Goal: Information Seeking & Learning: Learn about a topic

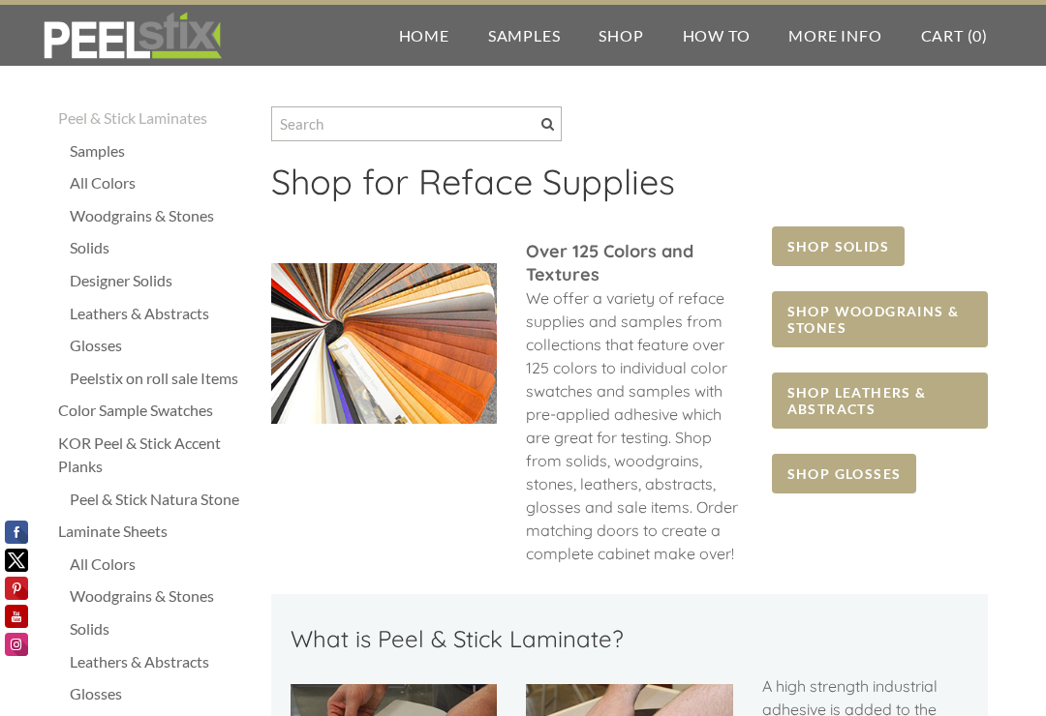
click at [849, 245] on span "SHOP SOLIDS" at bounding box center [838, 247] width 133 height 40
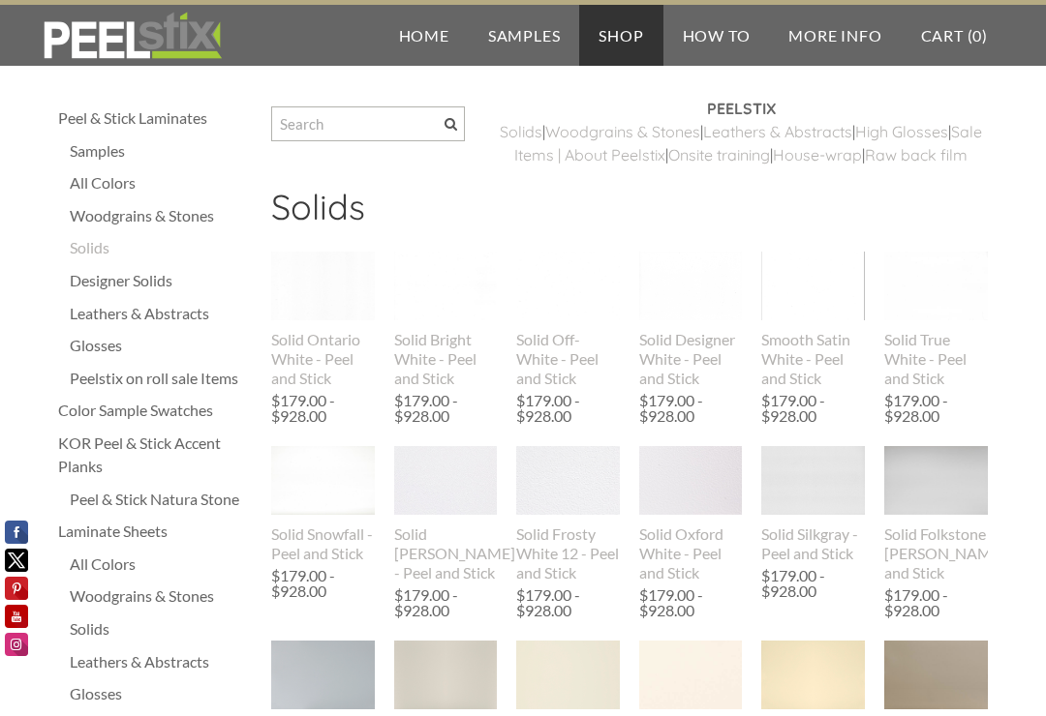
click at [344, 296] on img at bounding box center [323, 286] width 104 height 69
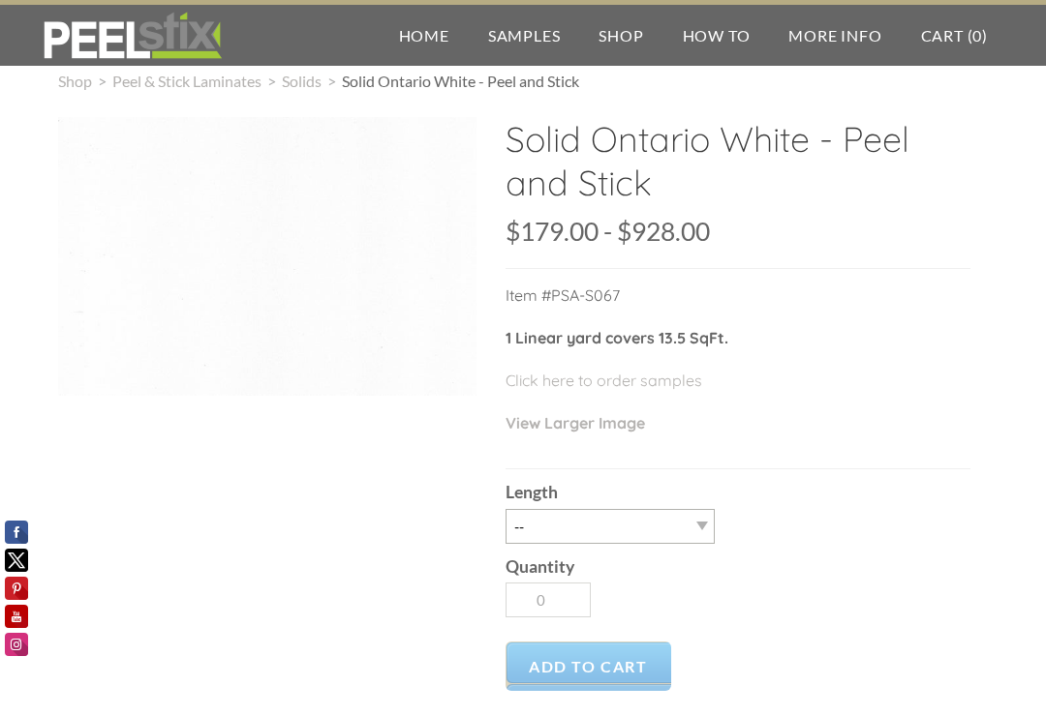
scroll to position [28, 0]
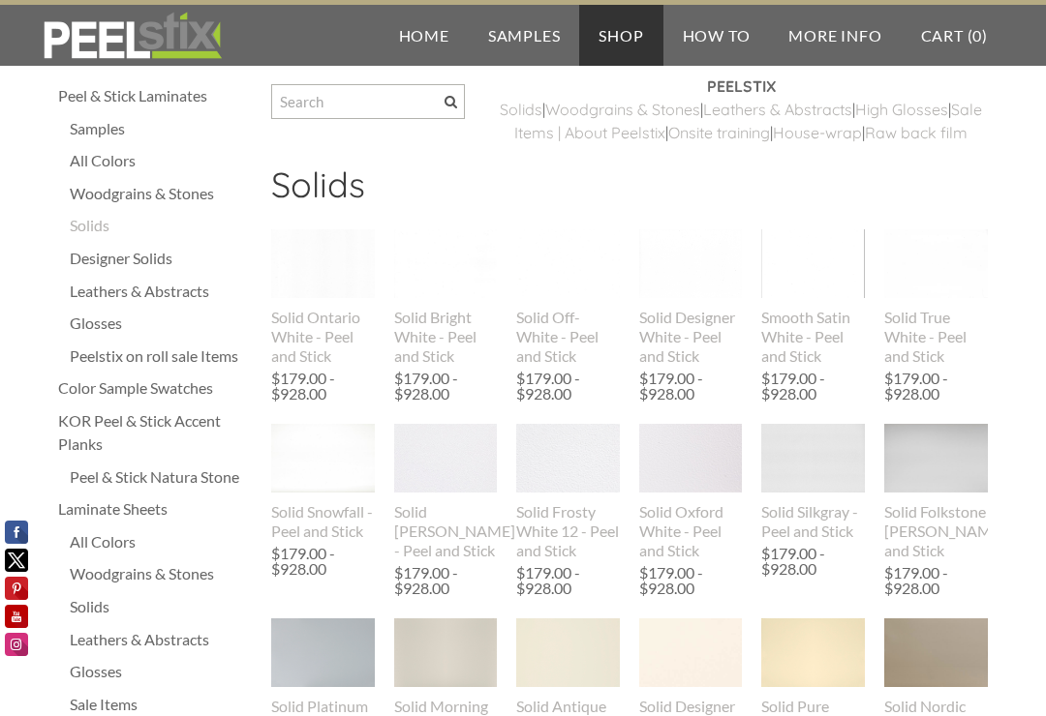
scroll to position [28, 0]
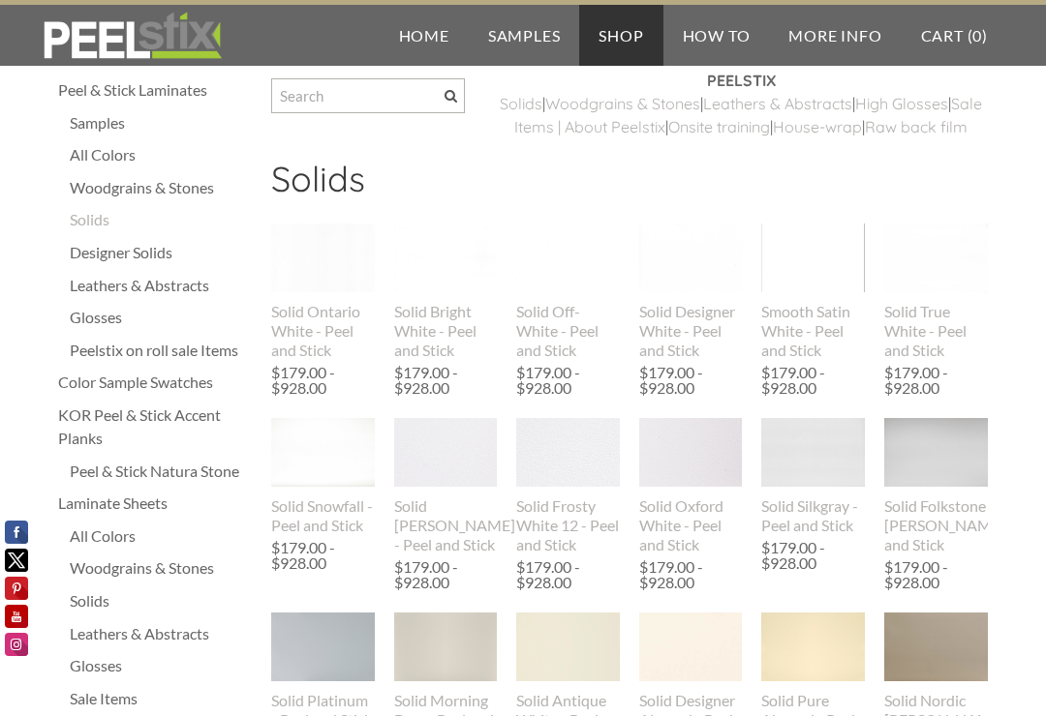
click at [115, 263] on div "Designer Solids" at bounding box center [161, 252] width 182 height 23
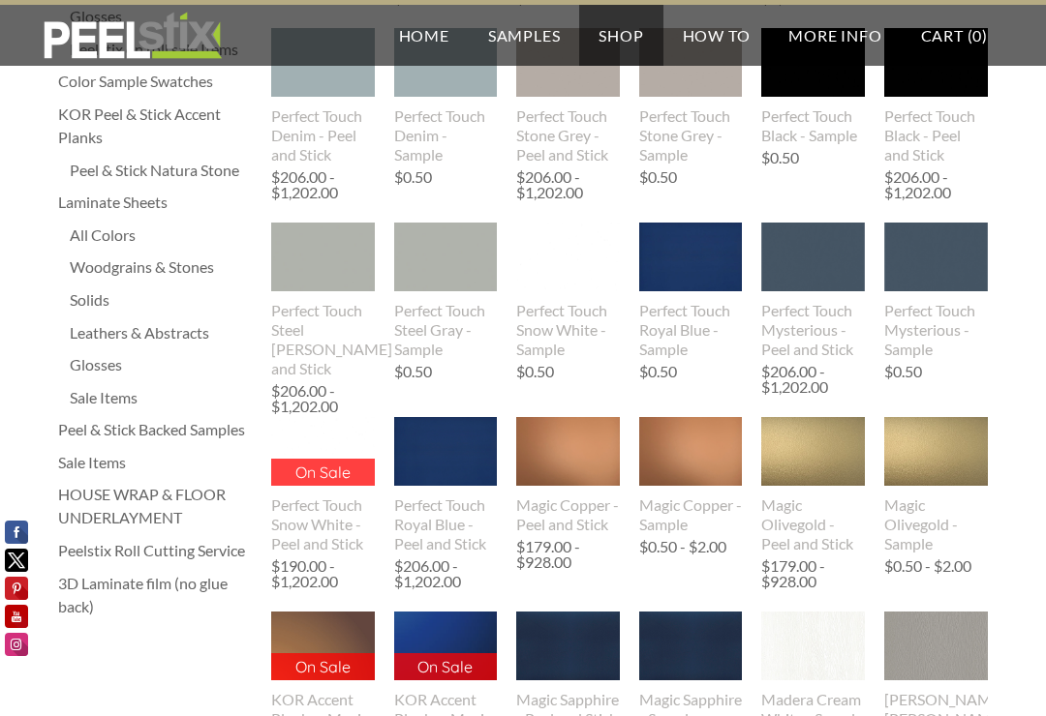
scroll to position [337, 0]
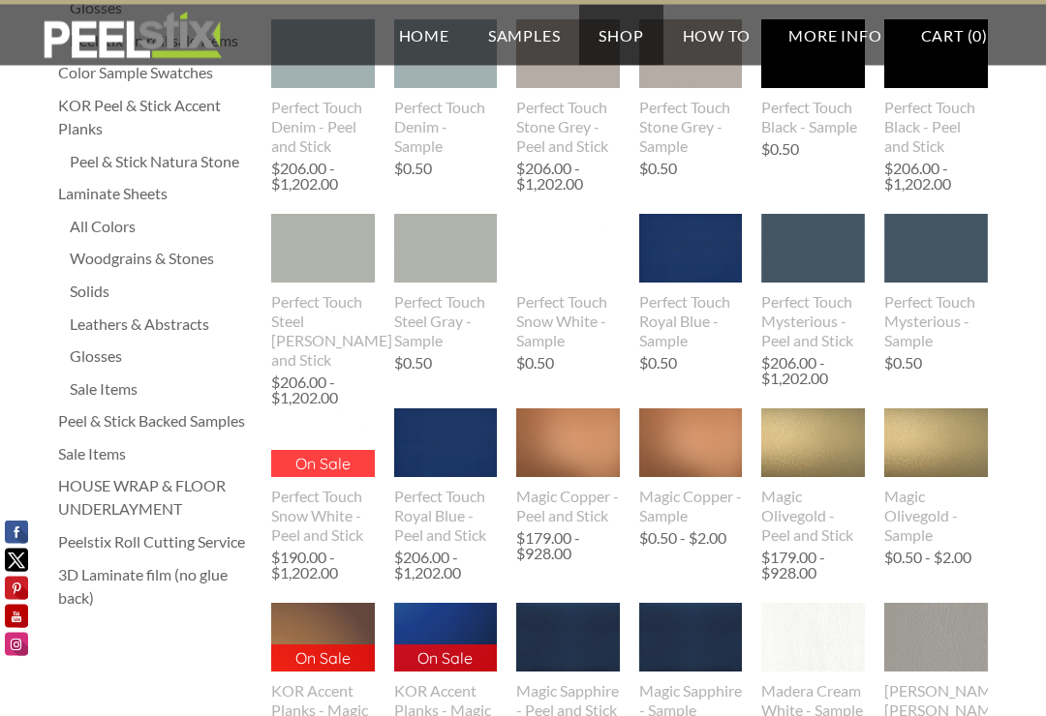
click at [77, 184] on div "Laminate Sheets" at bounding box center [155, 194] width 194 height 23
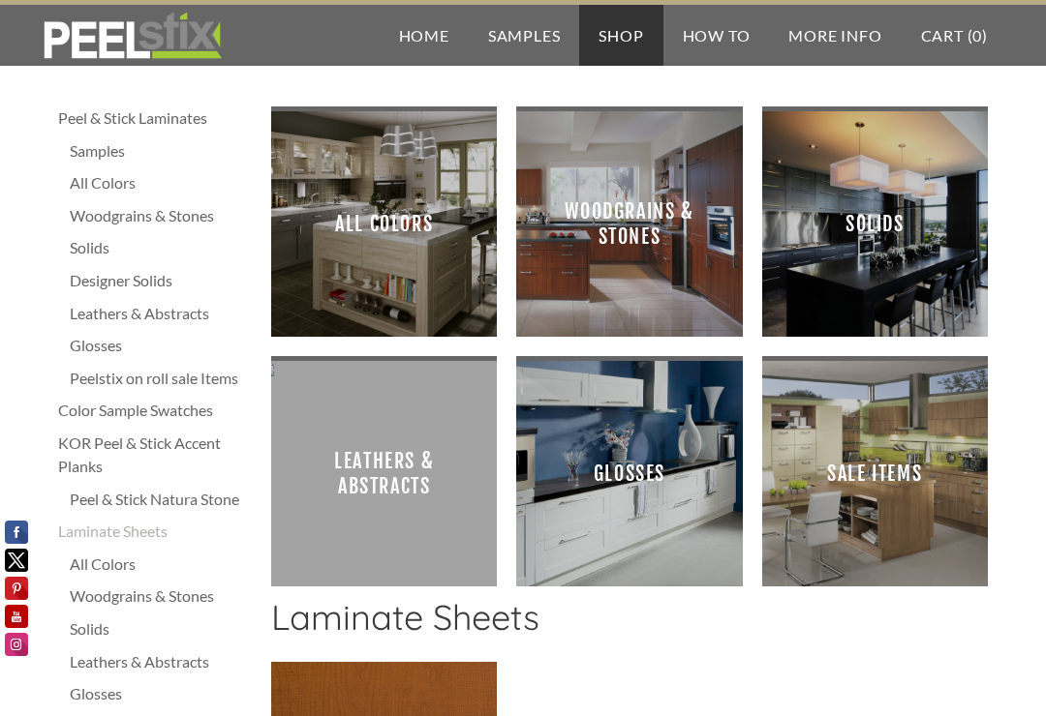
click at [602, 490] on span "Glosses" at bounding box center [629, 474] width 195 height 195
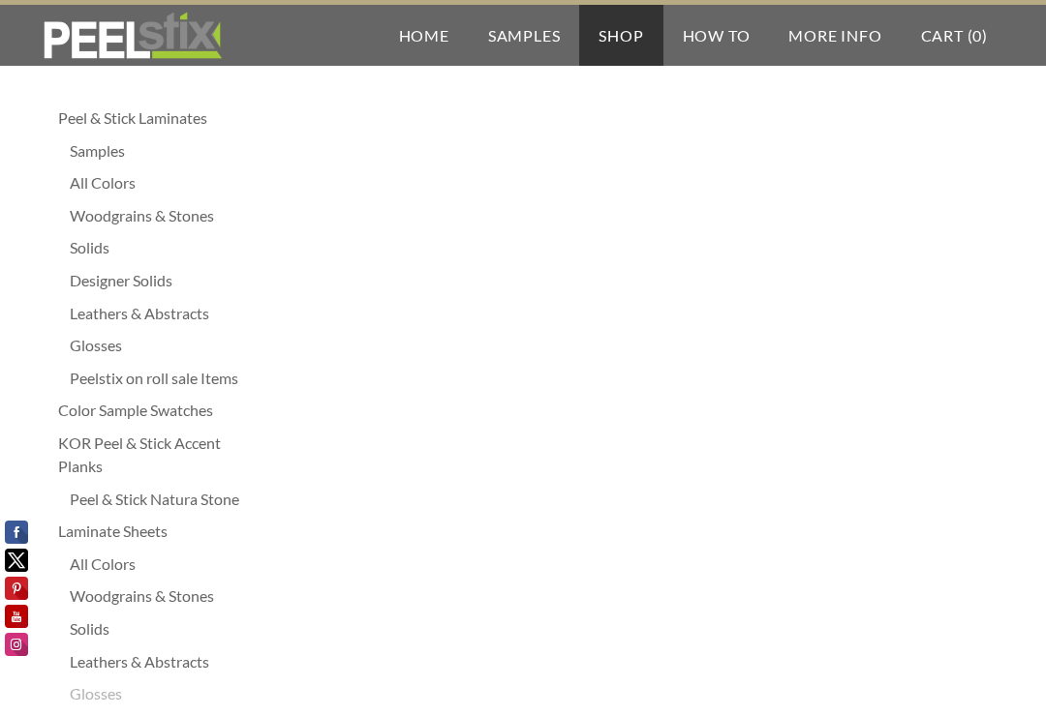
click at [172, 128] on div "Peel & Stick Laminates" at bounding box center [155, 118] width 194 height 23
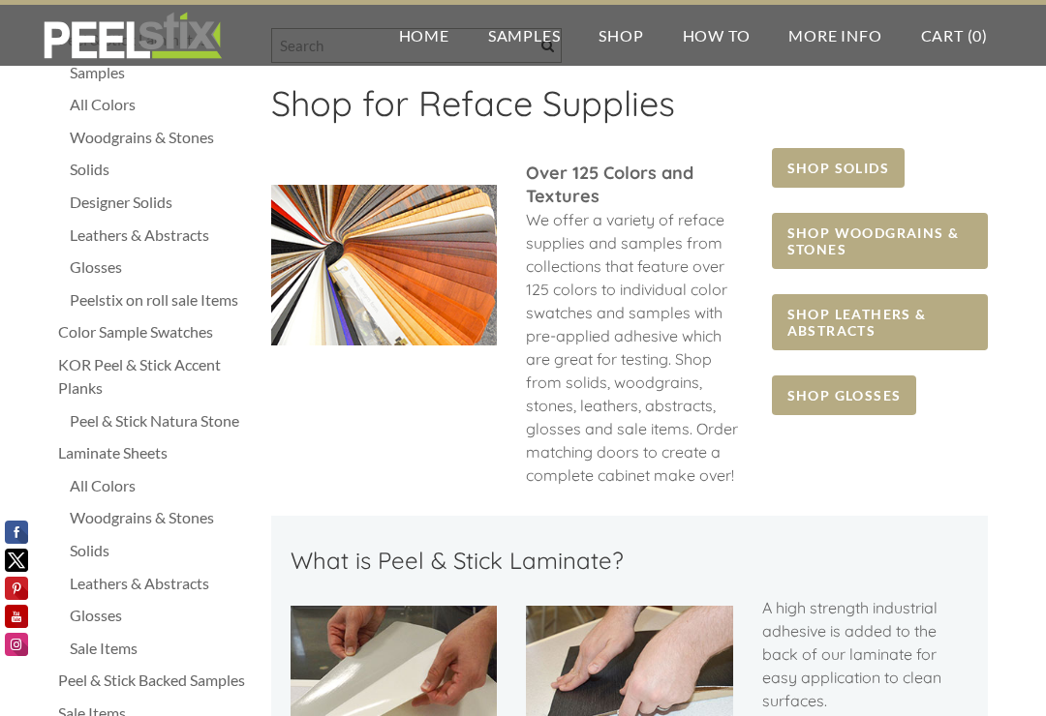
scroll to position [79, 0]
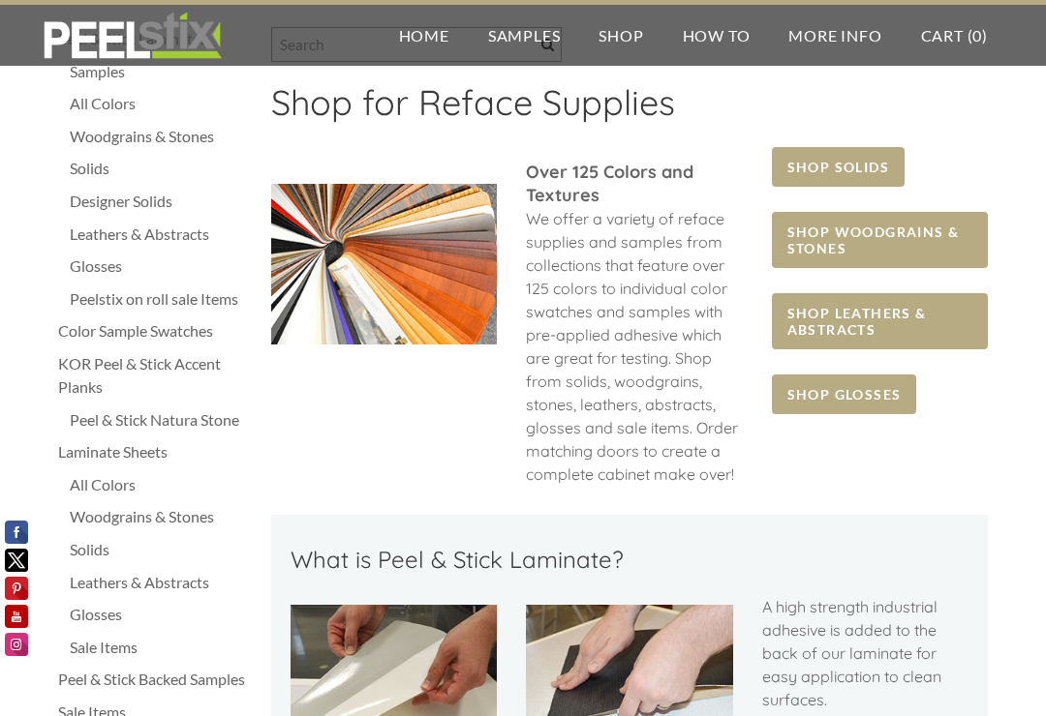
click at [858, 397] on span "SHOP GLOSSES" at bounding box center [844, 395] width 145 height 40
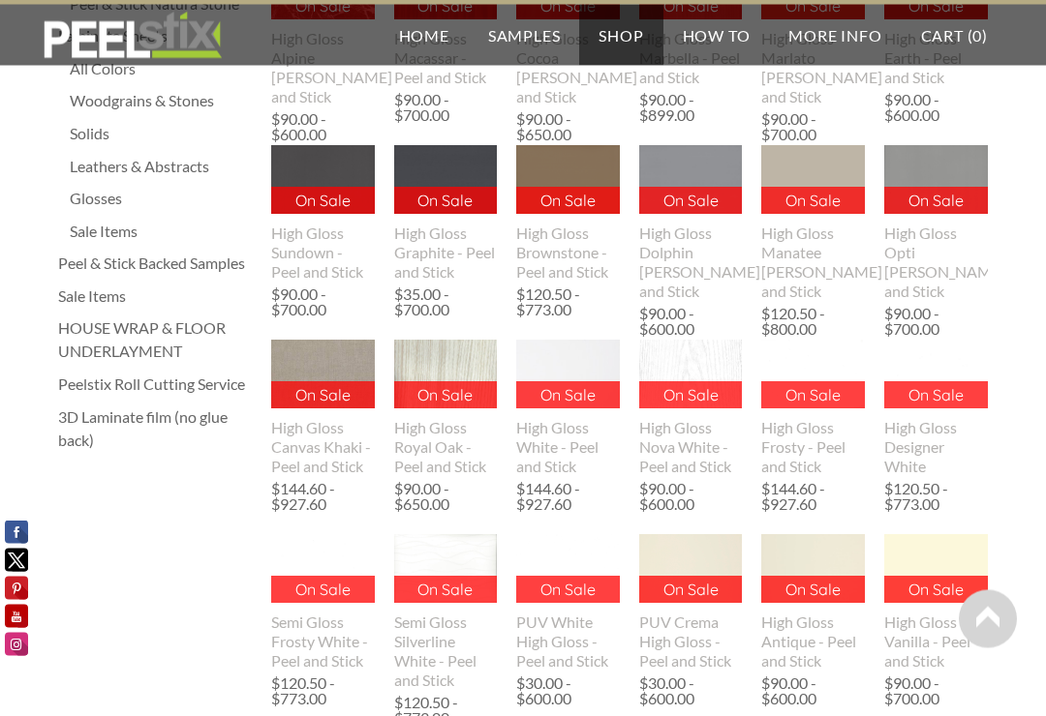
scroll to position [496, 0]
